Goal: Task Accomplishment & Management: Use online tool/utility

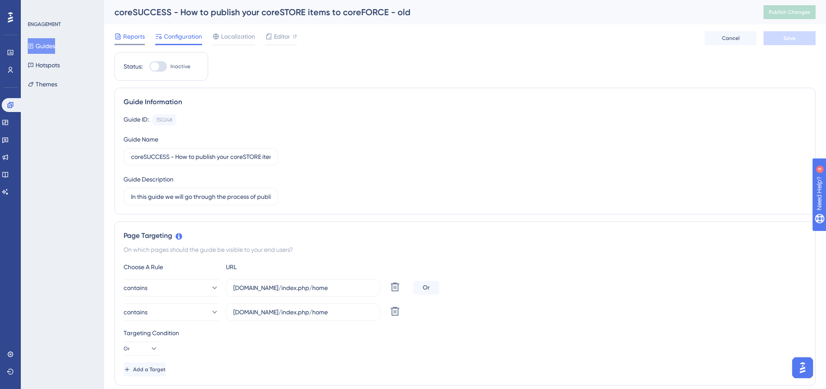
click at [123, 33] on span "Reports" at bounding box center [134, 36] width 22 height 10
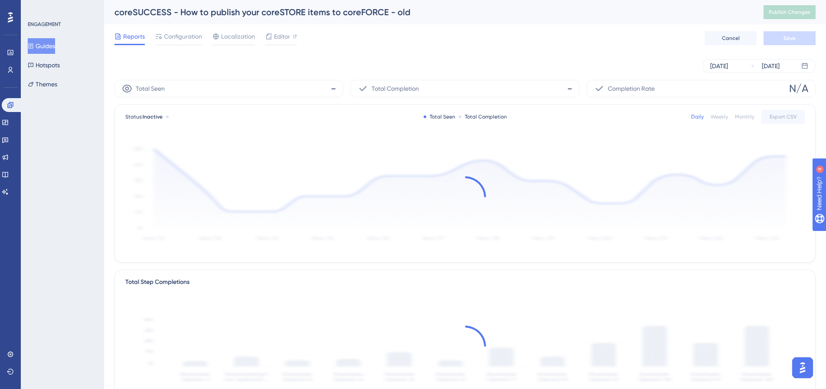
click at [43, 48] on button "Guides" at bounding box center [41, 46] width 27 height 16
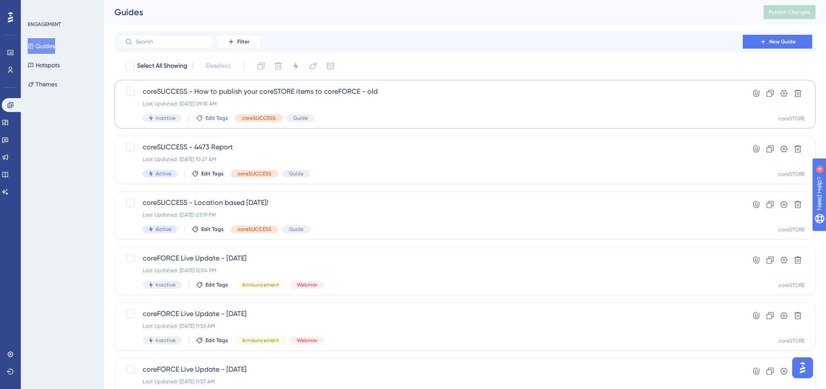
click at [219, 120] on span "Edit Tags" at bounding box center [217, 118] width 23 height 7
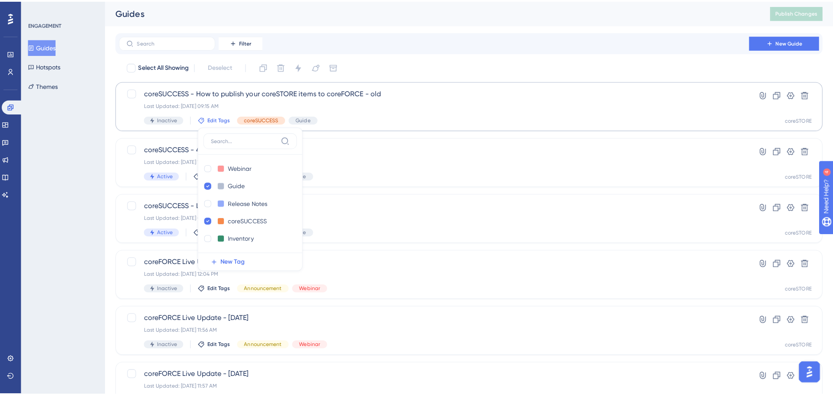
scroll to position [2, 0]
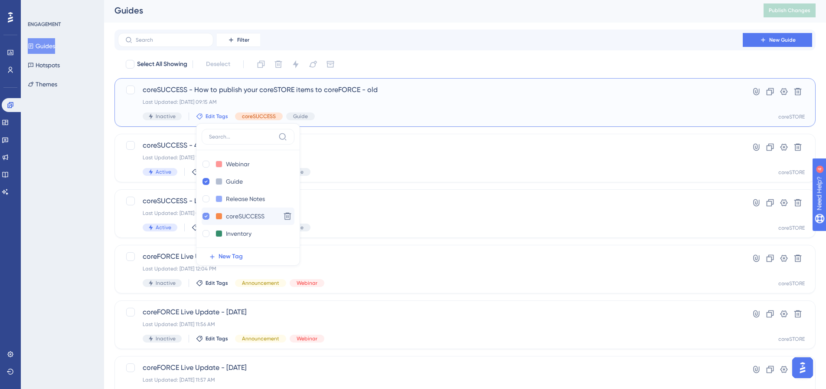
click at [205, 217] on icon at bounding box center [206, 216] width 3 height 2
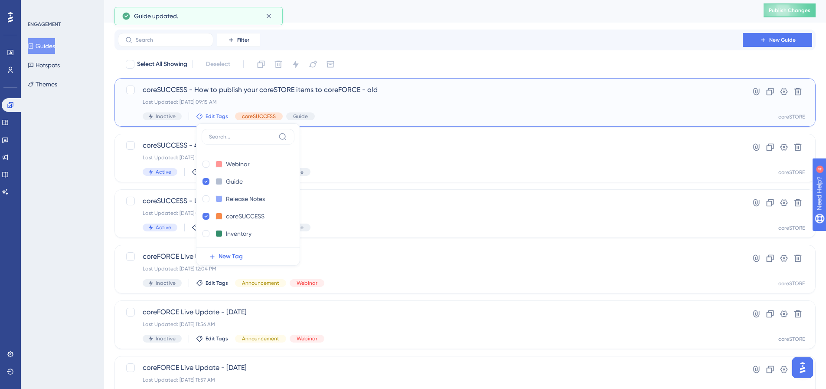
checkbox input "false"
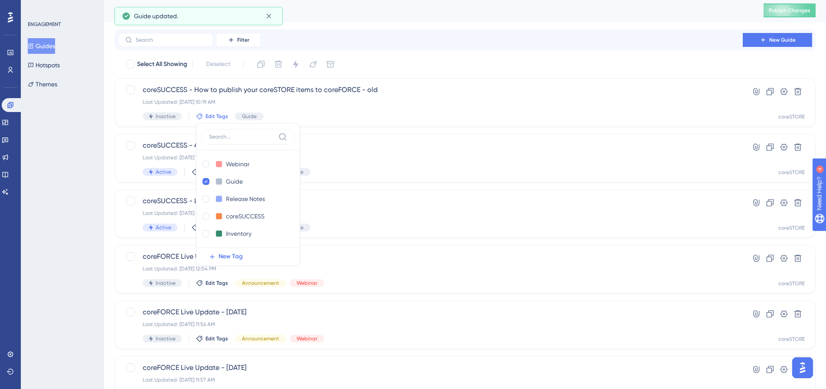
click at [407, 54] on div "Filter New Guide Select All Showing Deselect coreSUCCESS - How to publish your …" at bounding box center [466, 337] width 702 height 614
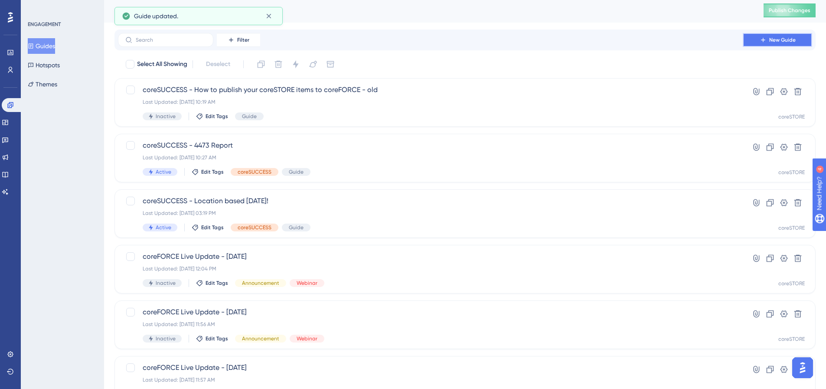
click at [781, 38] on span "New Guide" at bounding box center [783, 39] width 26 height 7
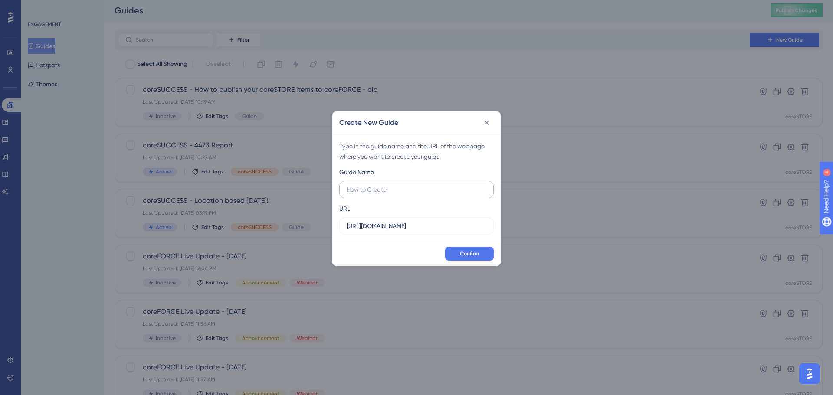
click at [410, 191] on input "text" at bounding box center [417, 190] width 140 height 10
type input "coreSUCCESS - How to publish you coreSTORE items to coreFORCE"
click at [476, 252] on span "Confirm" at bounding box center [469, 253] width 19 height 7
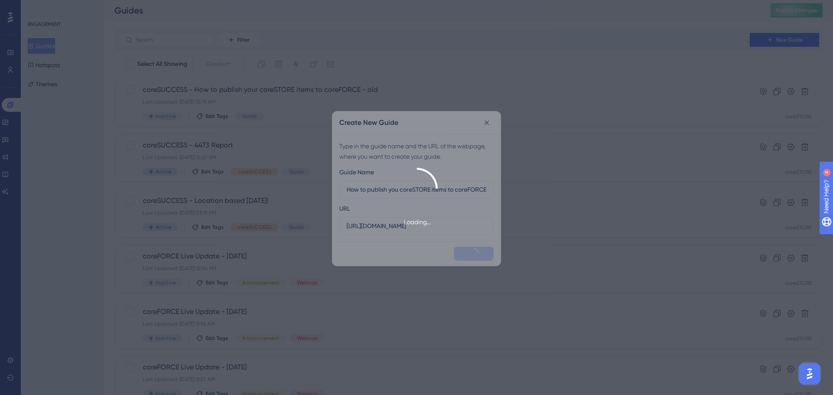
scroll to position [0, 0]
